Goal: Check status: Check status

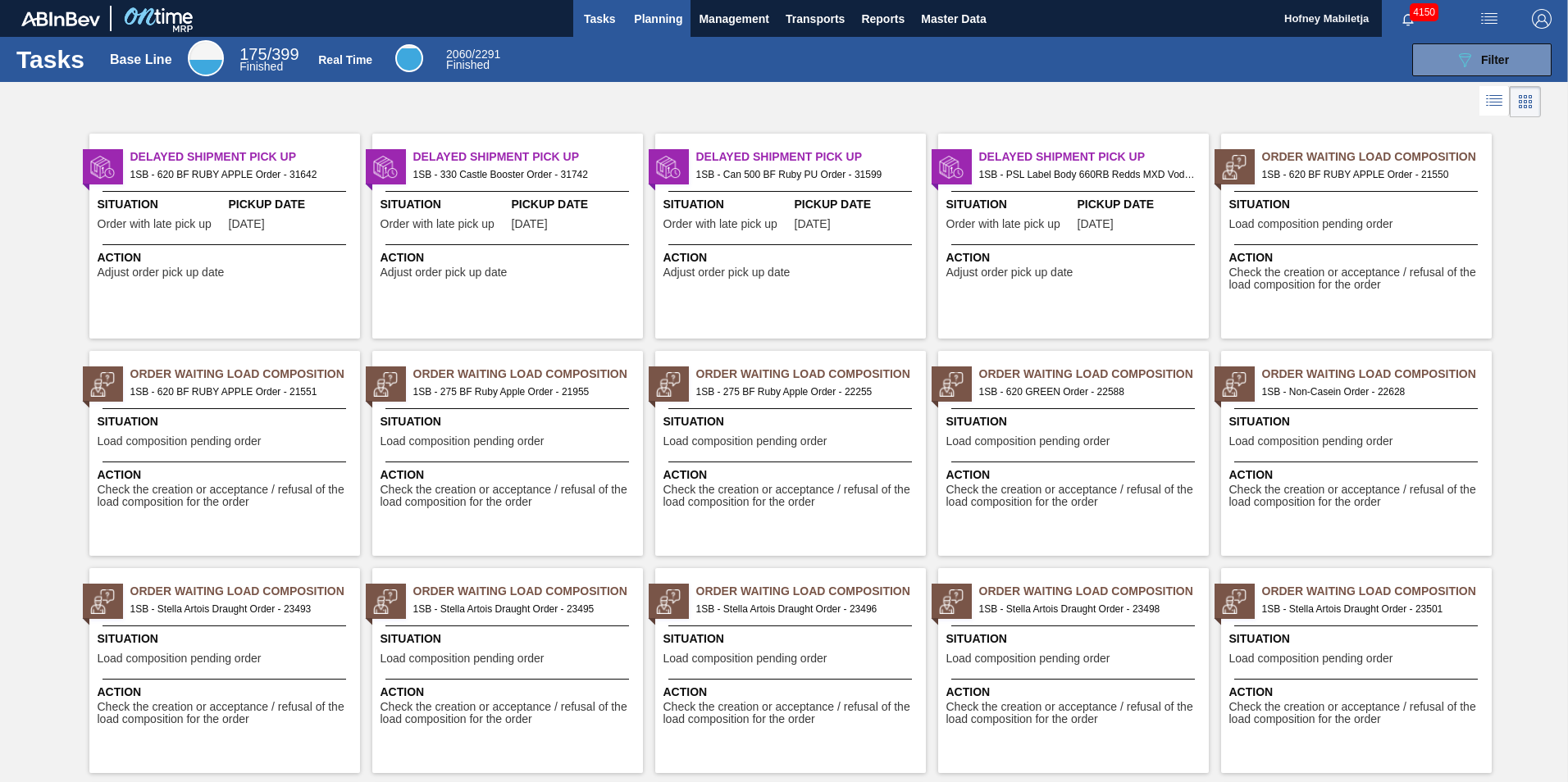
click at [667, 18] on span "Planning" at bounding box center [658, 19] width 49 height 20
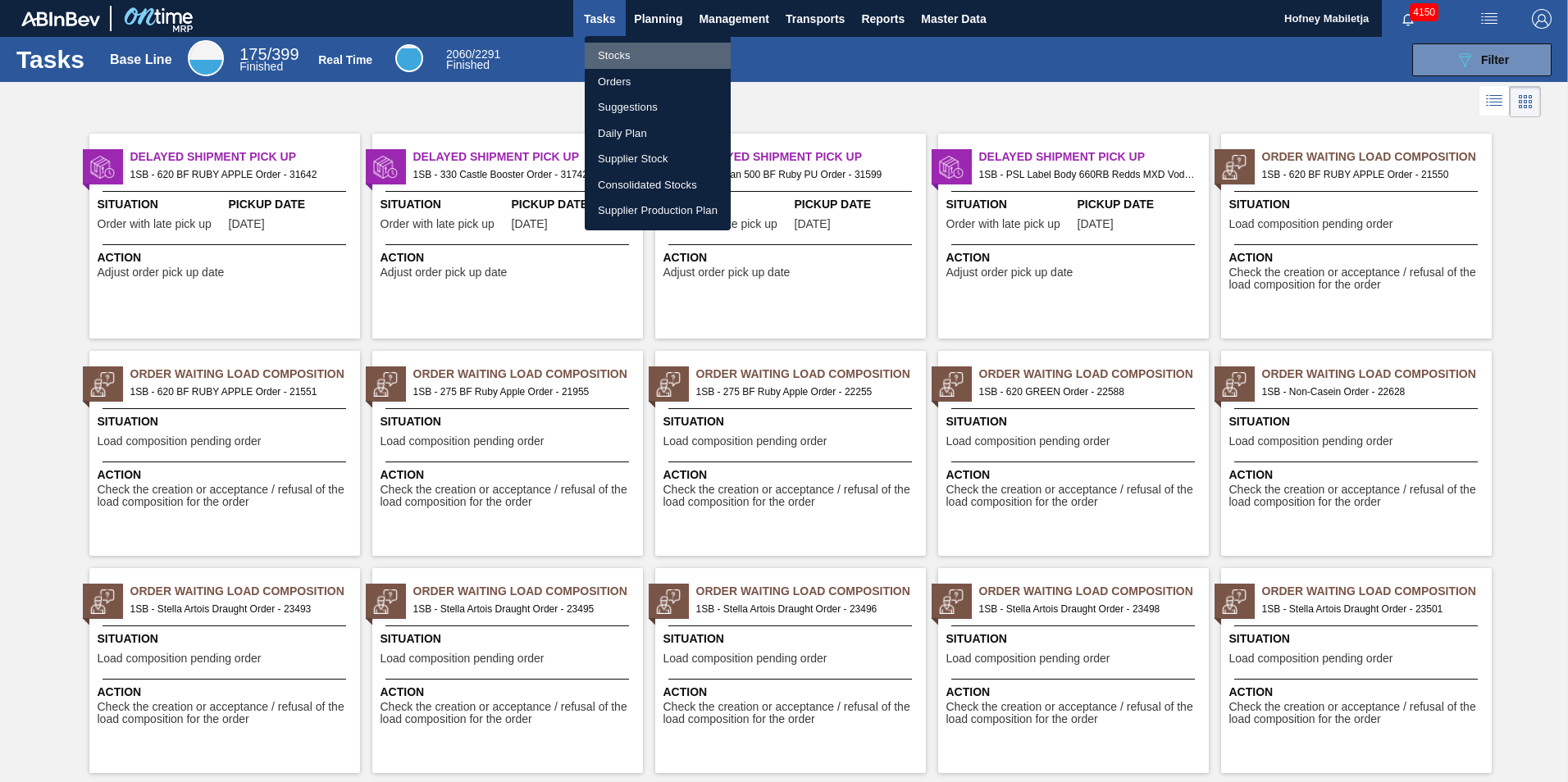
click at [612, 52] on li "Stocks" at bounding box center [657, 55] width 146 height 26
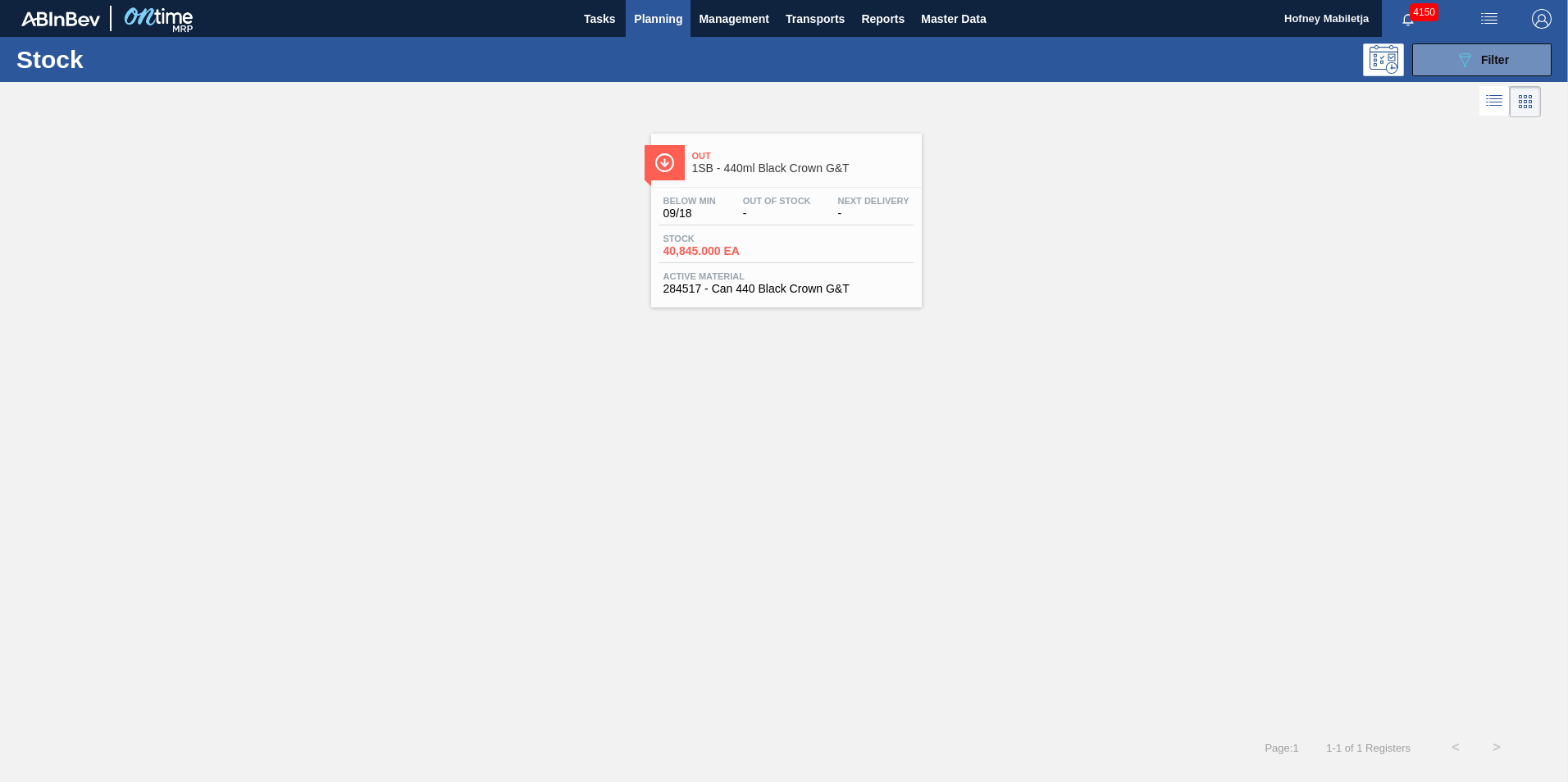
click at [794, 208] on span "-" at bounding box center [777, 214] width 68 height 12
click at [1535, 61] on button "089F7B8B-B2A5-4AFE-B5C0-19BA573D28AC Filter" at bounding box center [1482, 60] width 140 height 33
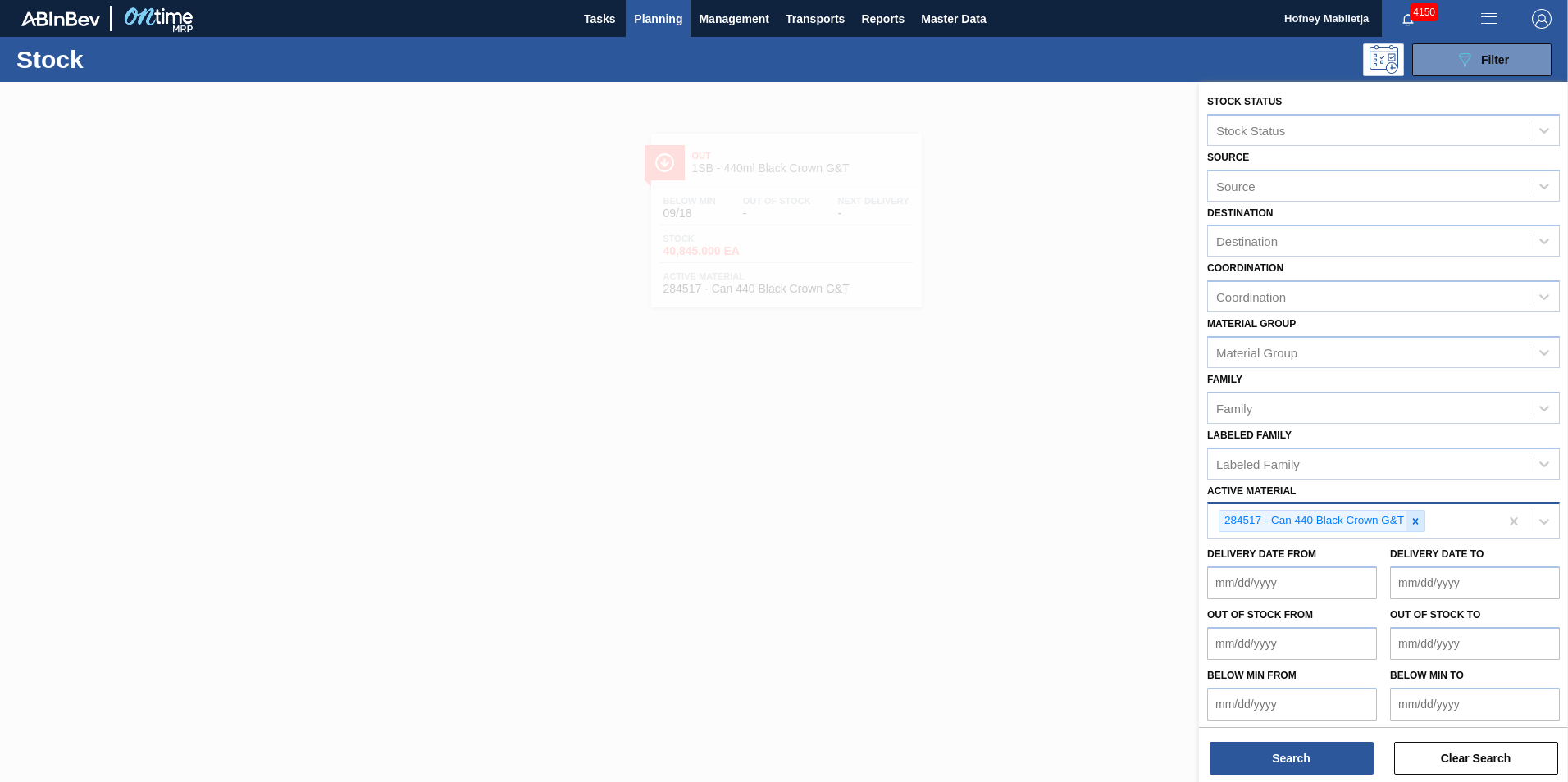
click at [1416, 516] on icon at bounding box center [1415, 521] width 11 height 11
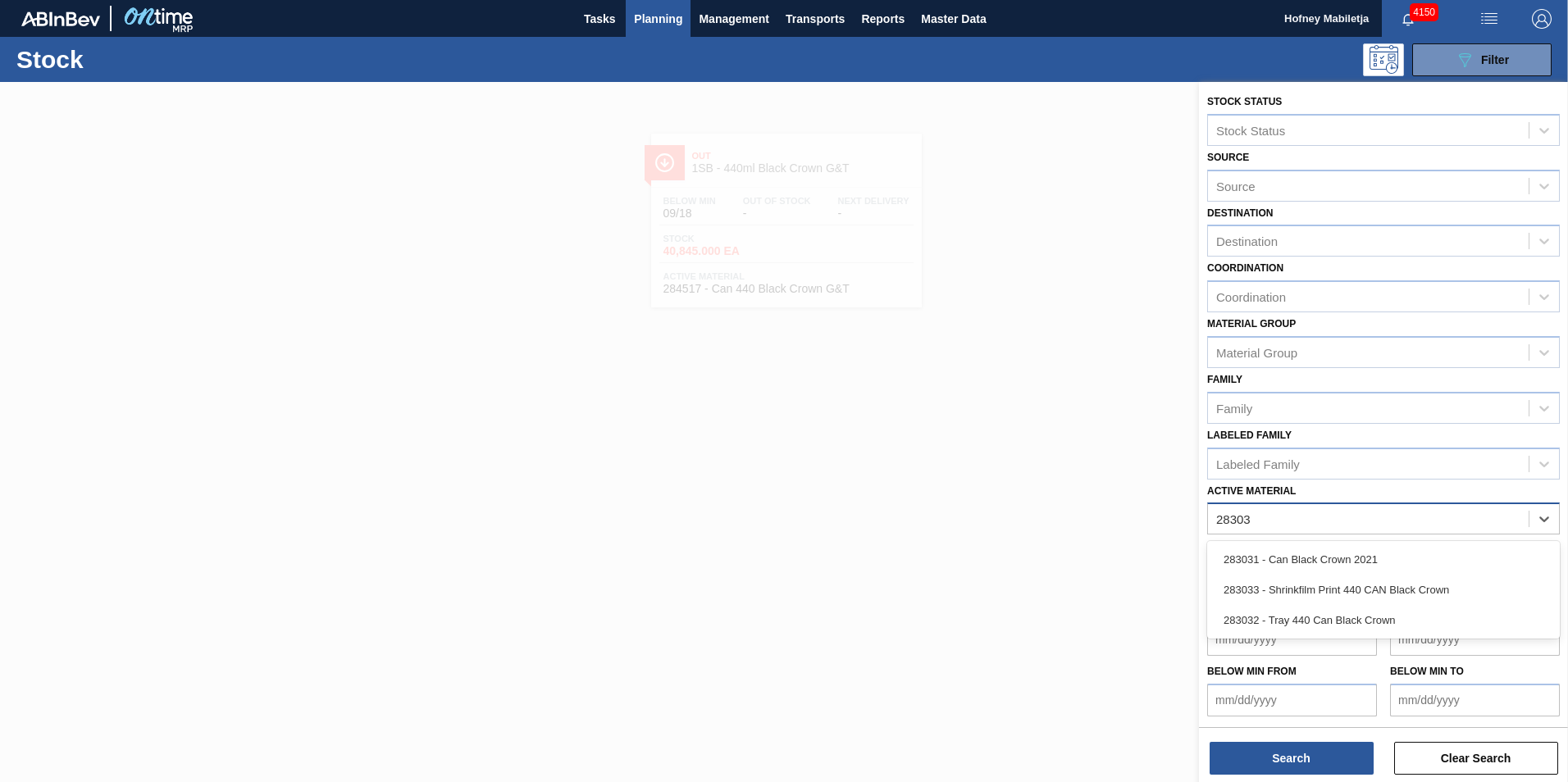
type Material "283031"
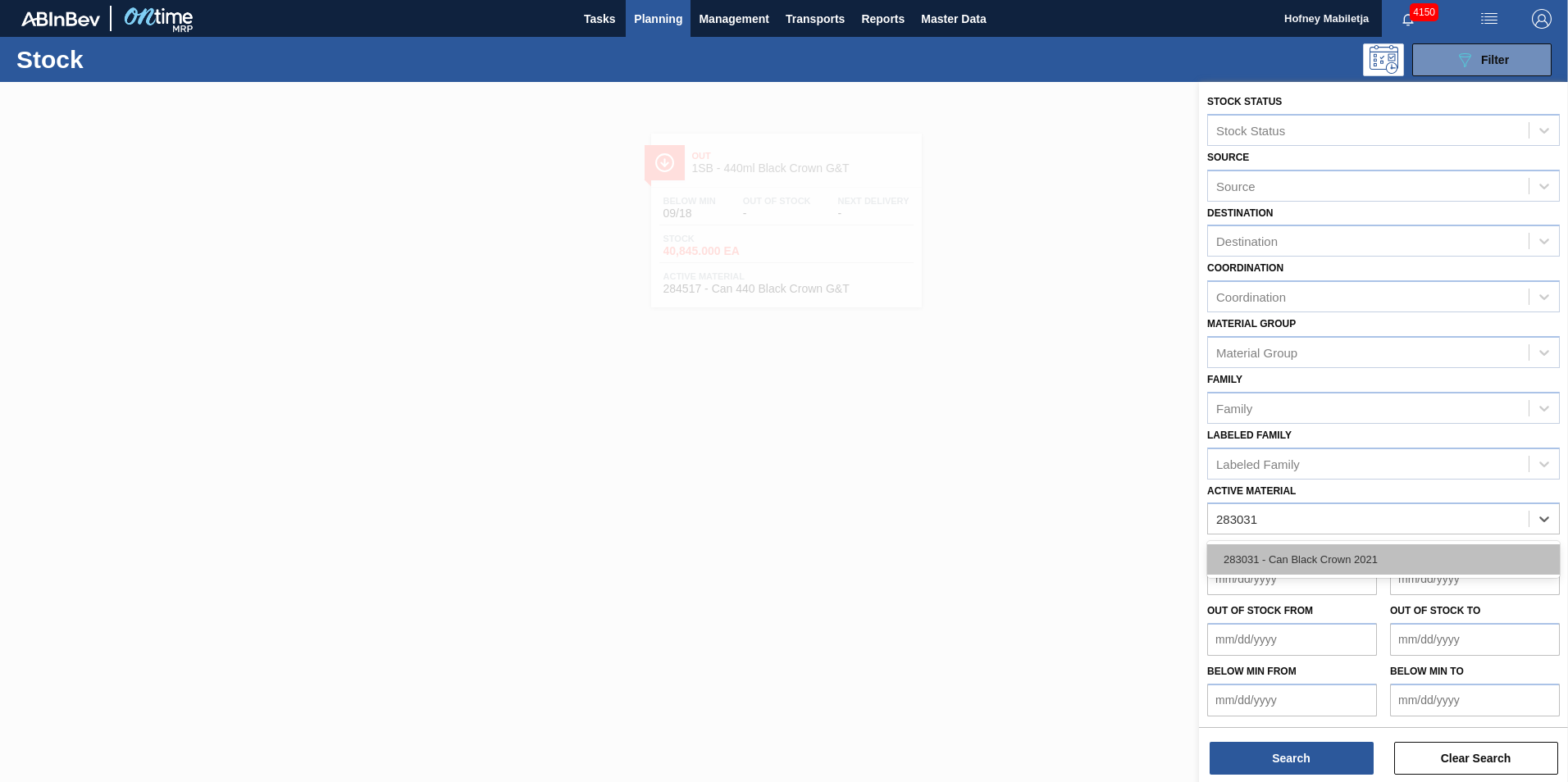
click at [1324, 562] on div "283031 - Can Black Crown 2021" at bounding box center [1383, 560] width 352 height 31
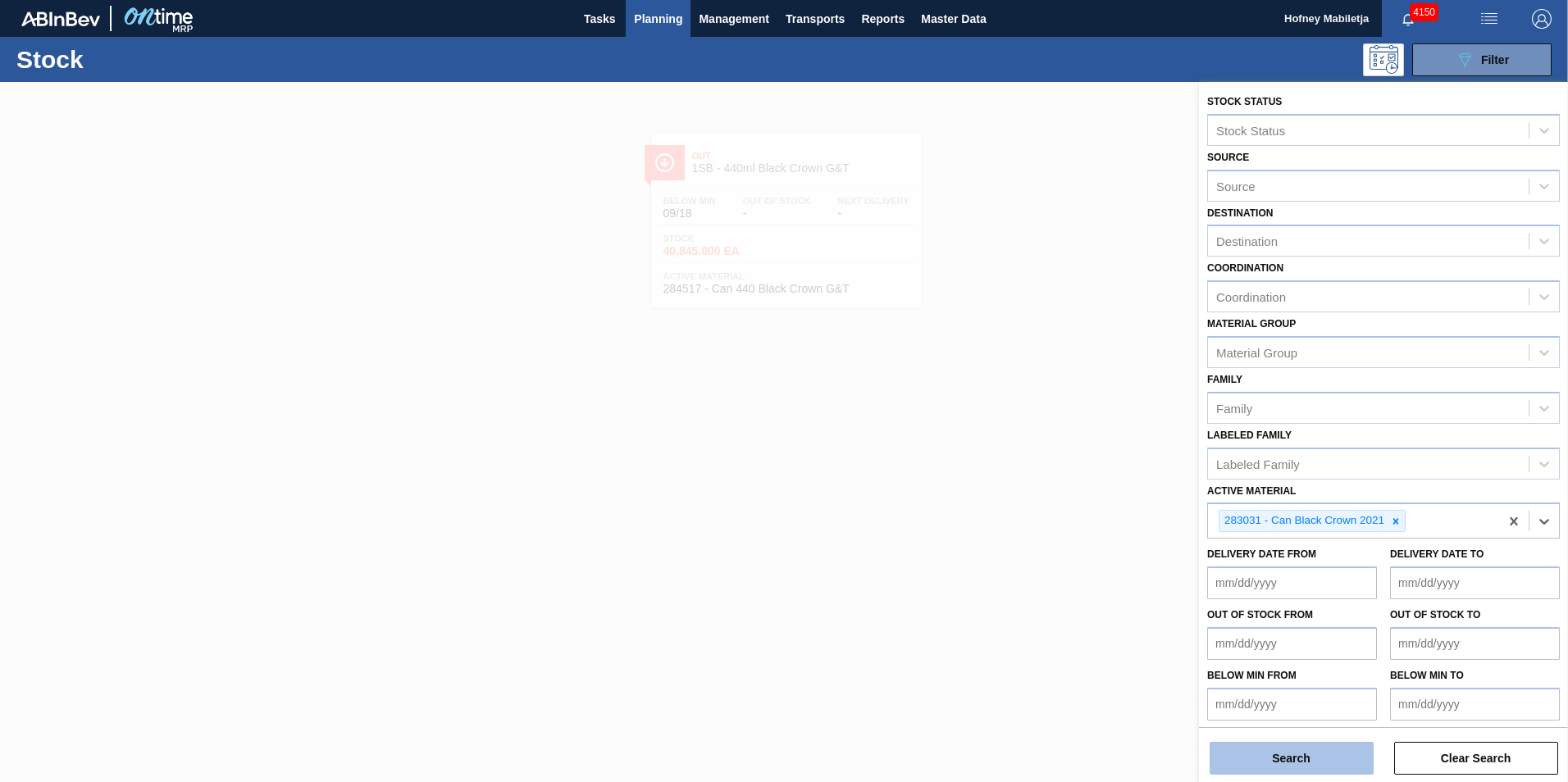
click at [1299, 751] on button "Search" at bounding box center [1291, 758] width 164 height 33
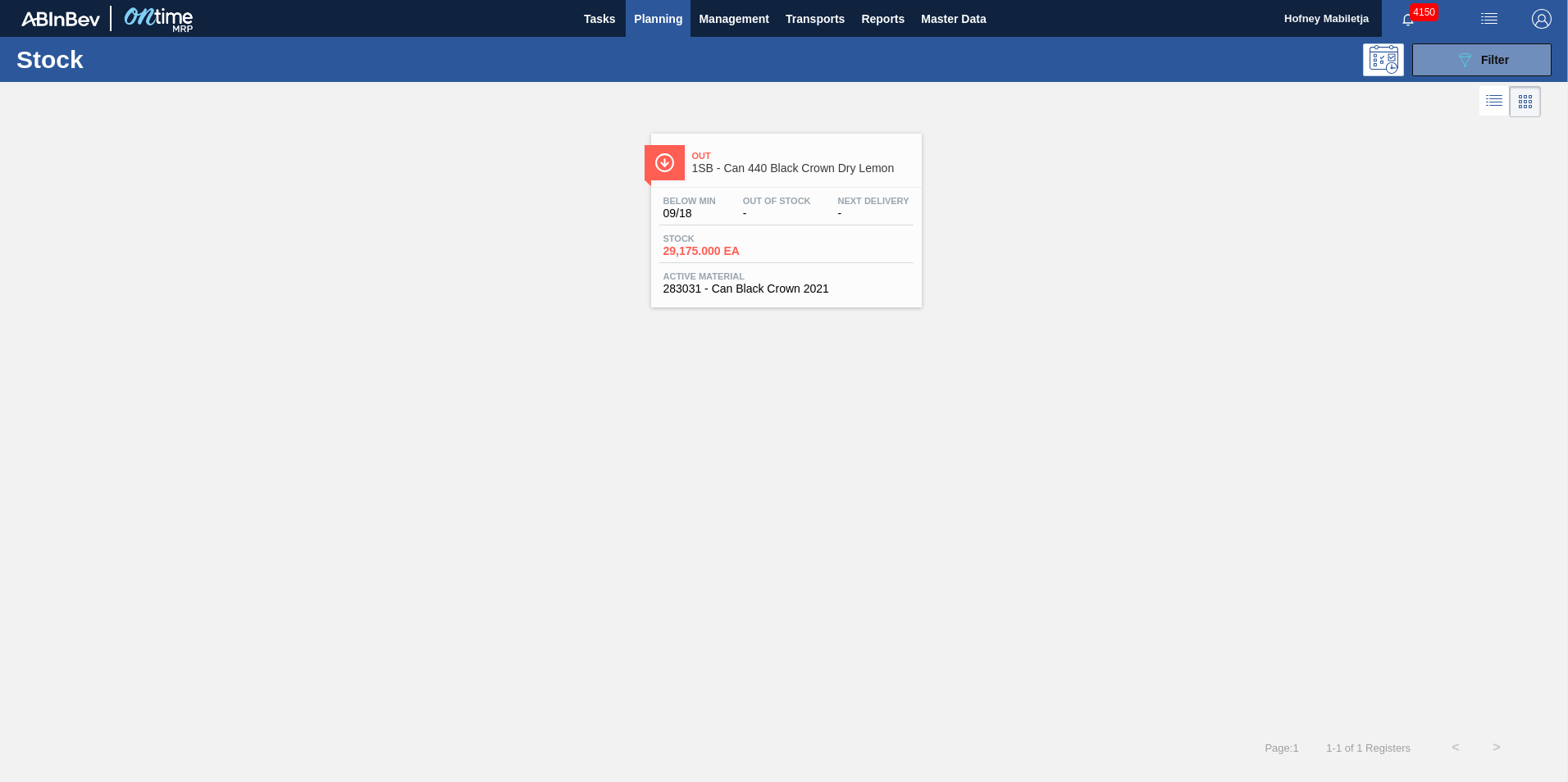
click at [788, 245] on div "Stock 29,175.000 EA" at bounding box center [787, 248] width 255 height 30
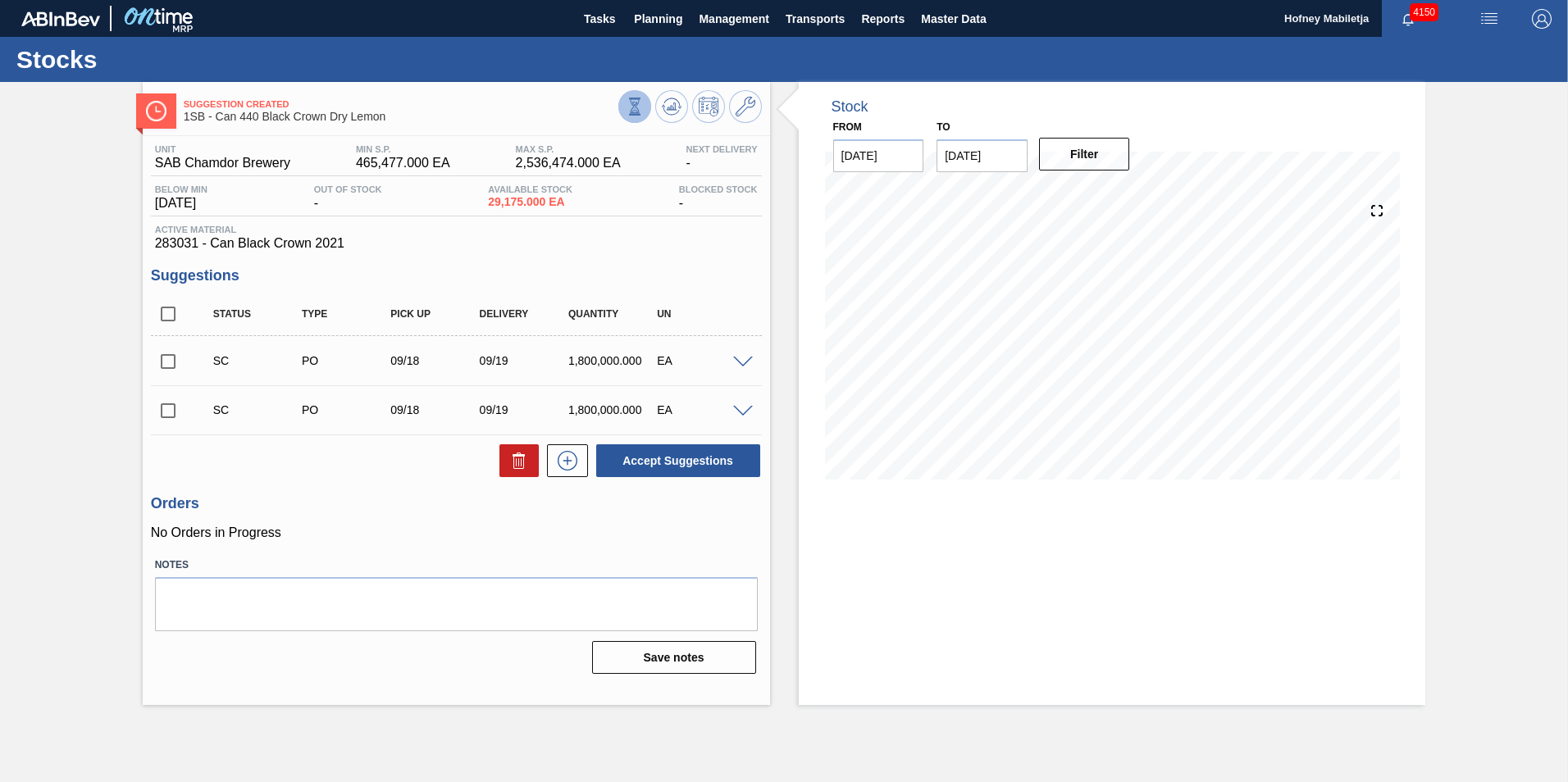
click at [632, 109] on icon at bounding box center [634, 106] width 18 height 18
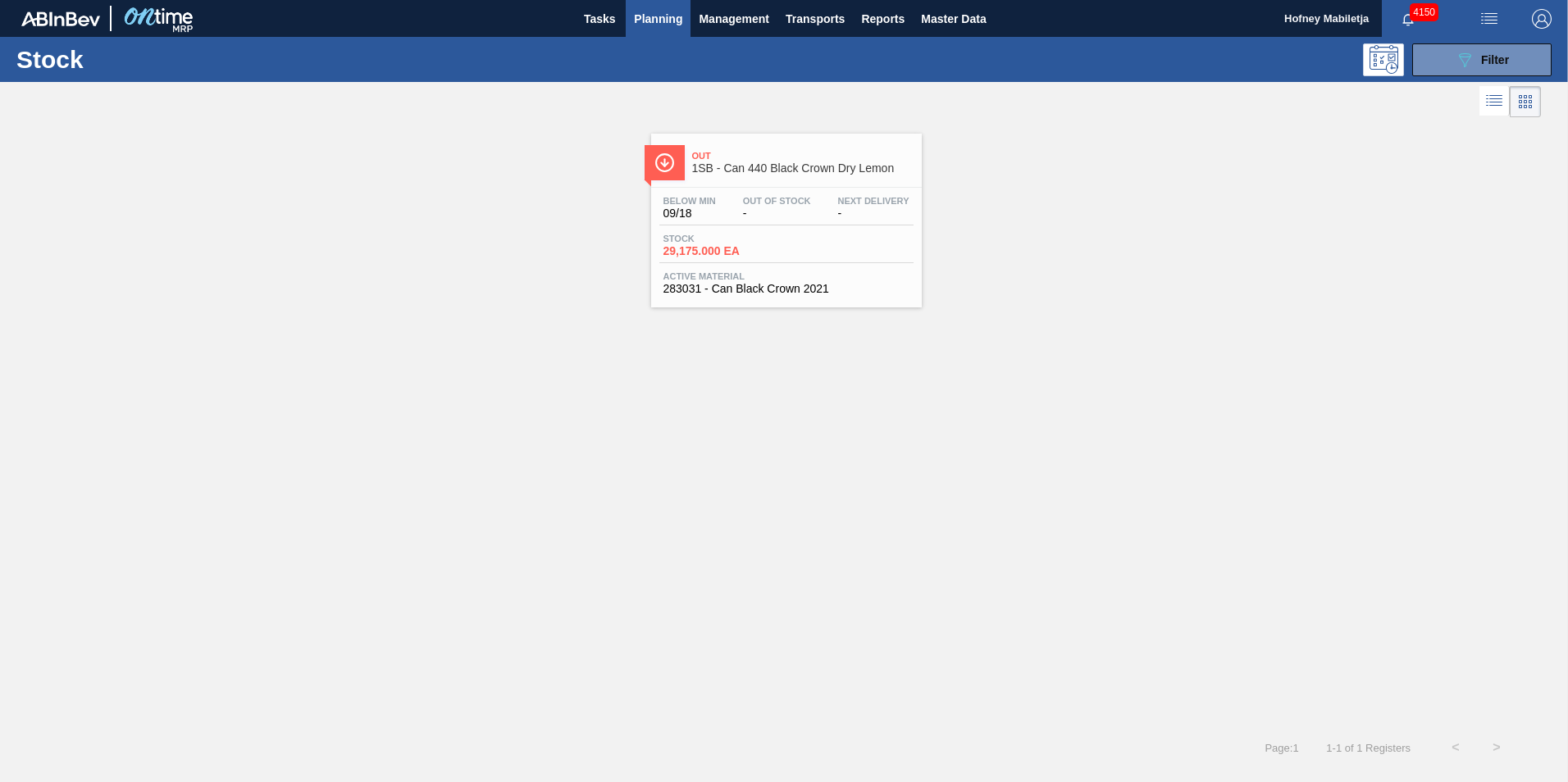
click at [767, 202] on span "Out Of Stock" at bounding box center [777, 201] width 68 height 10
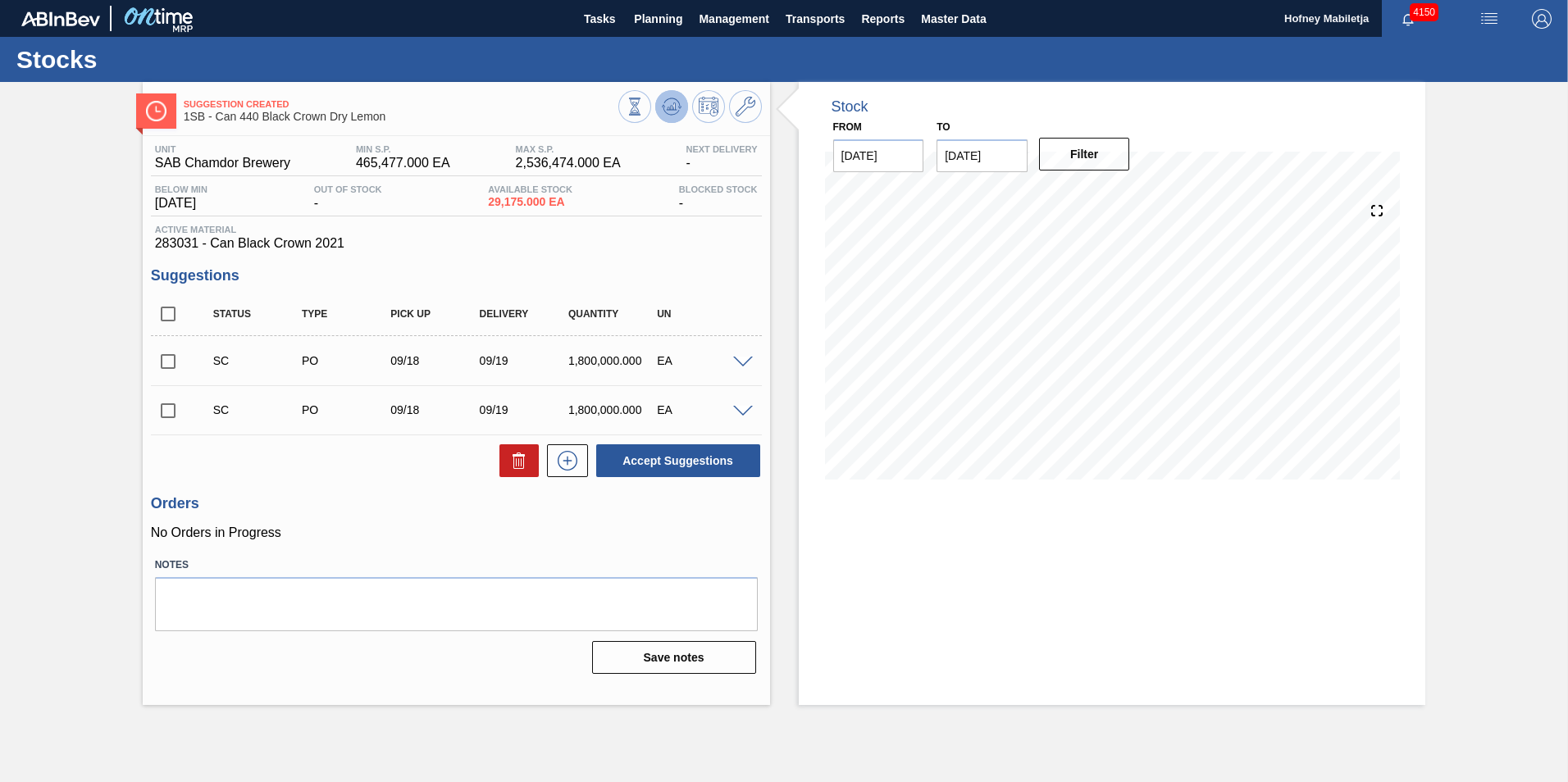
click at [667, 106] on icon at bounding box center [671, 106] width 20 height 20
